Goal: Find specific page/section: Find specific page/section

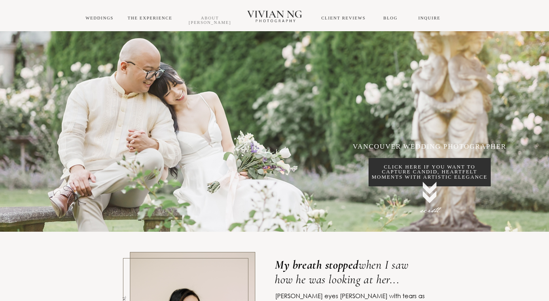
click at [212, 19] on link "About [PERSON_NAME]" at bounding box center [210, 20] width 42 height 9
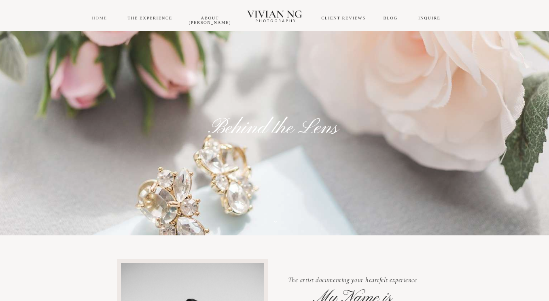
click at [97, 16] on link "HOME" at bounding box center [99, 18] width 15 height 4
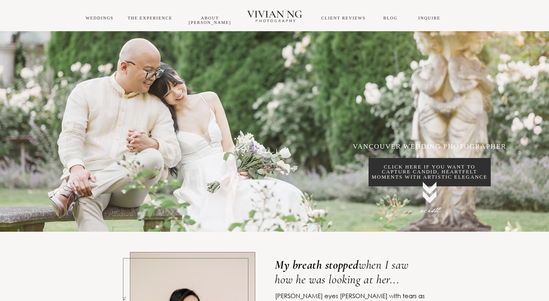
click at [432, 195] on link at bounding box center [430, 192] width 14 height 28
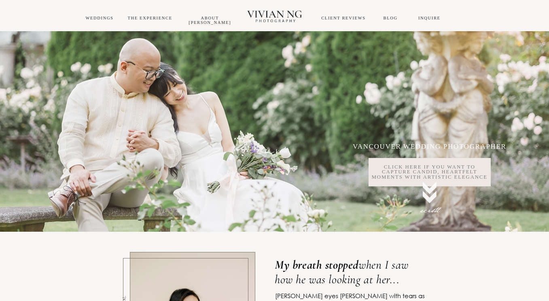
click at [427, 171] on p "click here if you want to capture candid, heartfelt moments with artistic elega…" at bounding box center [430, 171] width 122 height 15
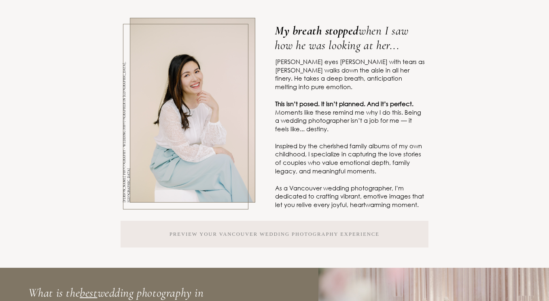
click at [380, 237] on p "Preview your Vancouver Wedding PHOTOGRAPHY experience" at bounding box center [275, 233] width 210 height 5
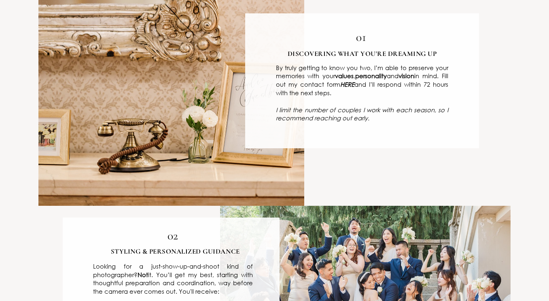
scroll to position [931, 0]
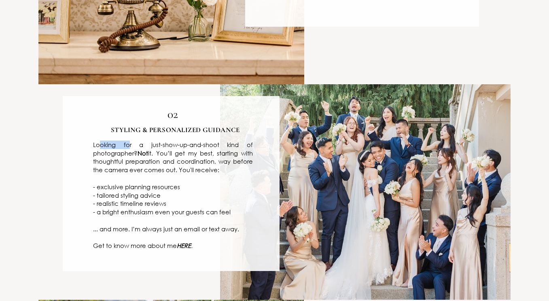
drag, startPoint x: 102, startPoint y: 154, endPoint x: 132, endPoint y: 155, distance: 29.5
click at [132, 155] on p "Looking for a just-show-up-and-shoot kind of photographer? Not it. You’ll get m…" at bounding box center [172, 157] width 159 height 34
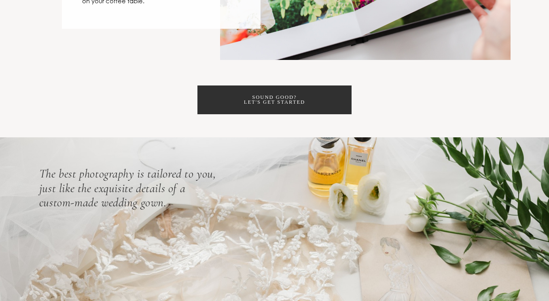
scroll to position [2104, 0]
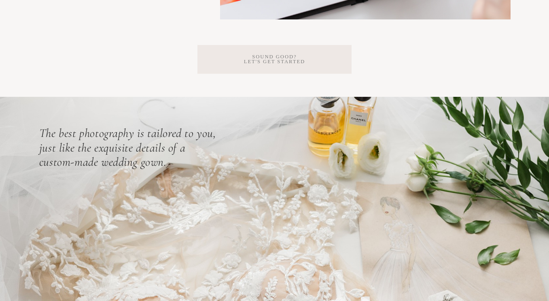
click at [235, 74] on span "SOund good? Let's get started" at bounding box center [274, 59] width 154 height 29
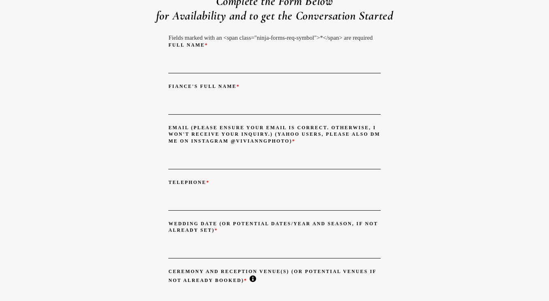
scroll to position [566, 0]
